Goal: Task Accomplishment & Management: Manage account settings

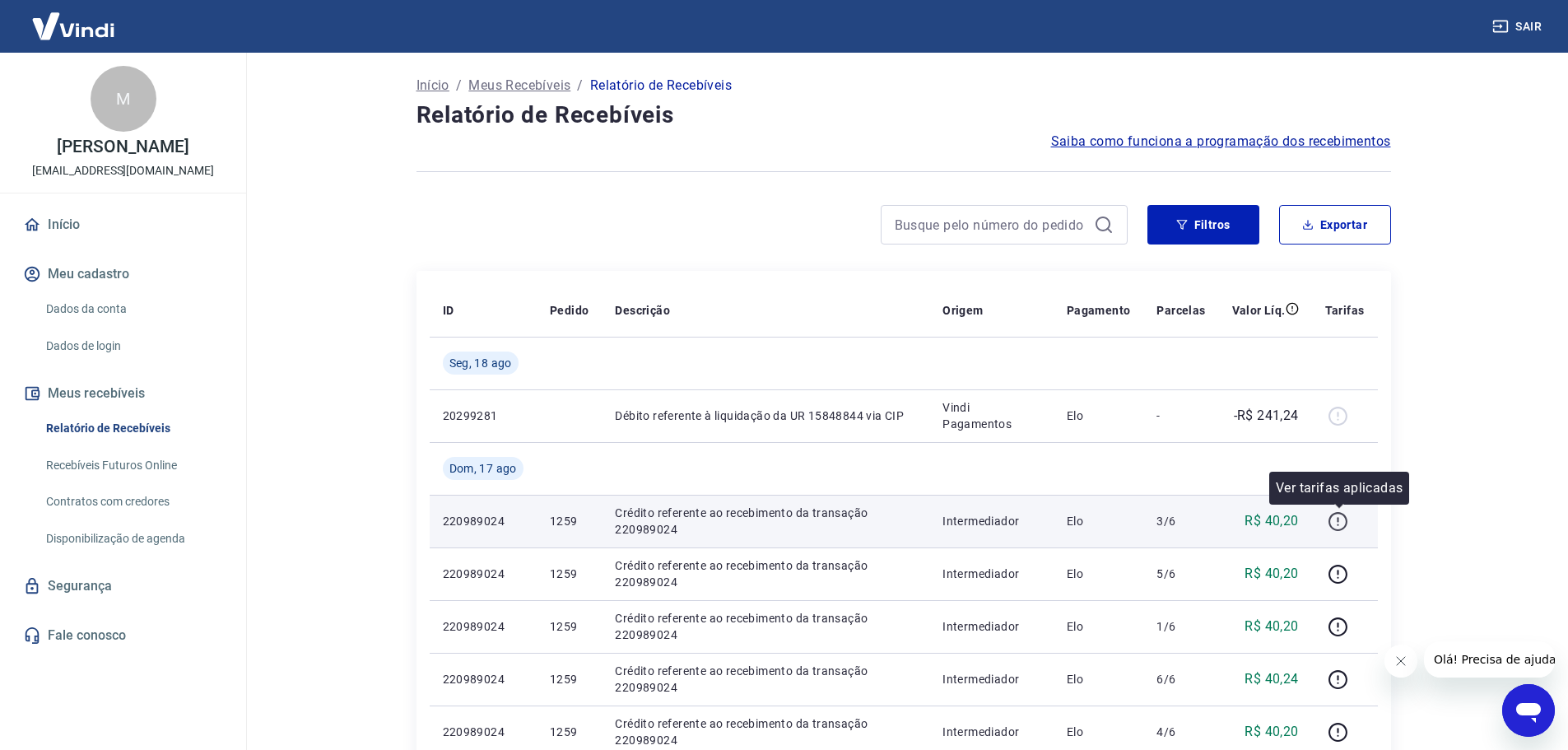
scroll to position [165, 0]
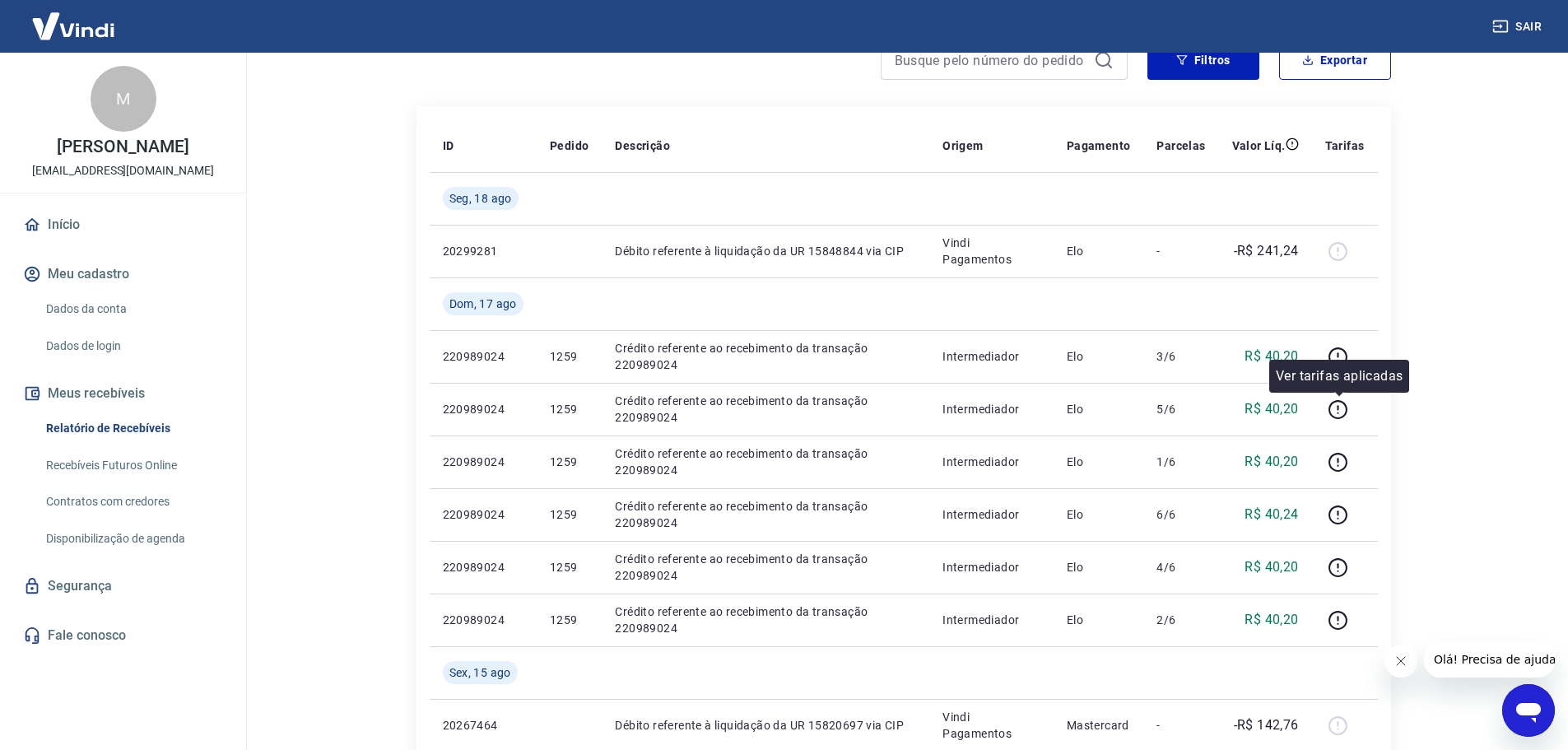
click at [1342, 362] on div "Ver tarifas aplicadas" at bounding box center [1339, 376] width 140 height 33
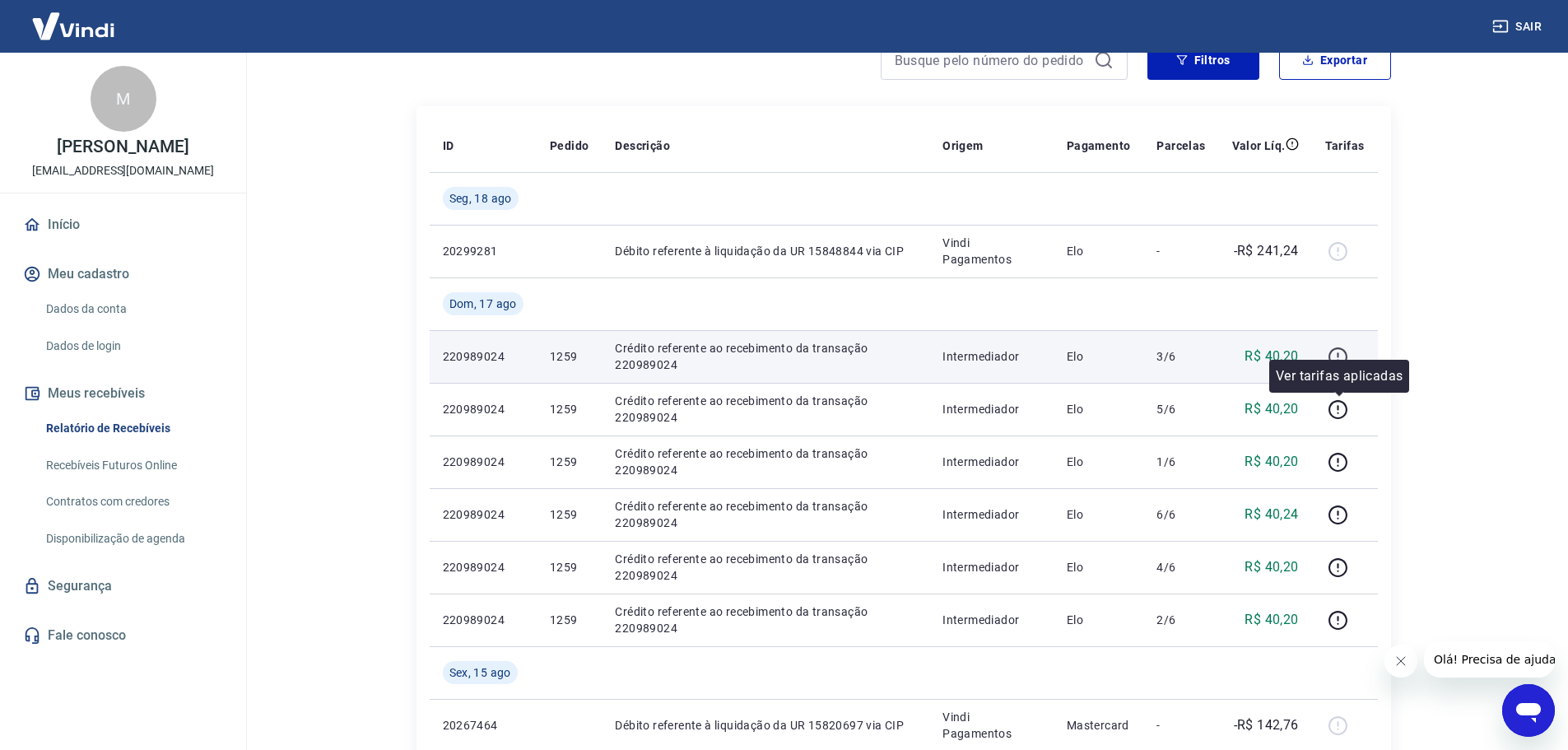
click at [1342, 356] on icon "button" at bounding box center [1338, 357] width 20 height 20
